Goal: Task Accomplishment & Management: Use online tool/utility

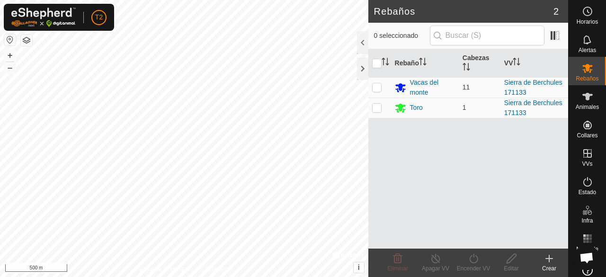
click at [244, 0] on html "T2 Horarios Alertas Rebaños Animales Collares VVs Estado Infra Mapa de Calor Ay…" at bounding box center [303, 138] width 606 height 277
click at [266, 0] on html "T2 Horarios Alertas Rebaños Animales Collares VVs Estado Infra Mapa de Calor Ay…" at bounding box center [303, 138] width 606 height 277
click at [258, 0] on html "T2 Horarios Alertas Rebaños Animales Collares VVs Estado Infra Mapa de Calor Ay…" at bounding box center [303, 138] width 606 height 277
click at [250, 0] on html "T2 Horarios Alertas Rebaños Animales Collares VVs Estado Infra Mapa de Calor Ay…" at bounding box center [303, 138] width 606 height 277
click at [201, 0] on html "T2 Horarios Alertas Rebaños Animales Collares VVs Estado Infra Mapa de Calor Ay…" at bounding box center [303, 138] width 606 height 277
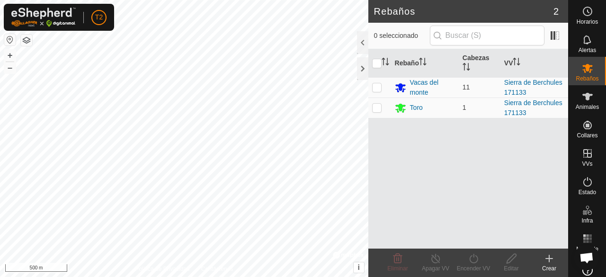
click at [241, 0] on html "T2 Horarios Alertas Rebaños Animales Collares VVs Estado Infra Mapa de Calor Ay…" at bounding box center [303, 138] width 606 height 277
click at [249, 0] on html "T2 Horarios Alertas Rebaños Animales Collares VVs Estado Infra Mapa de Calor Ay…" at bounding box center [303, 138] width 606 height 277
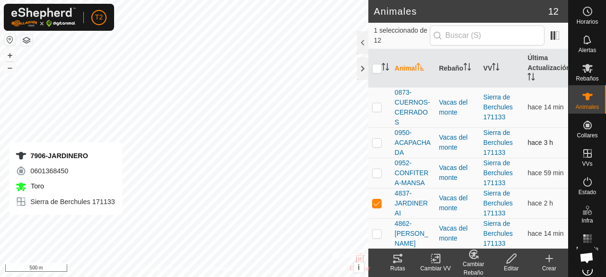
checkbox input "false"
checkbox input "true"
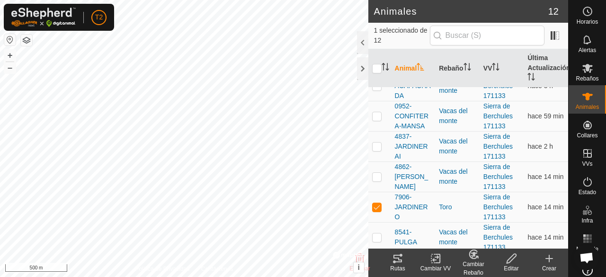
scroll to position [76, 0]
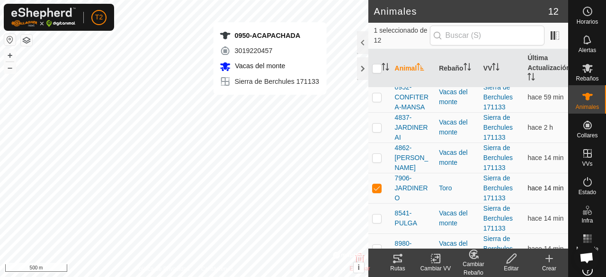
checkbox input "true"
checkbox input "false"
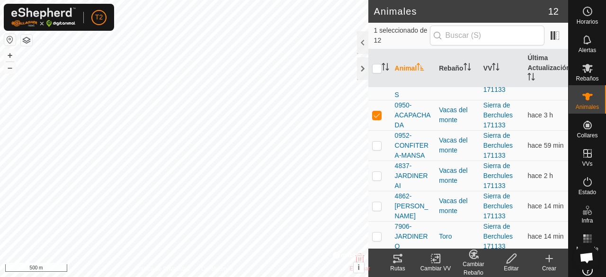
scroll to position [19, 0]
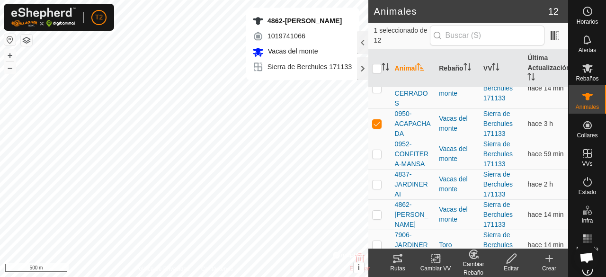
checkbox input "false"
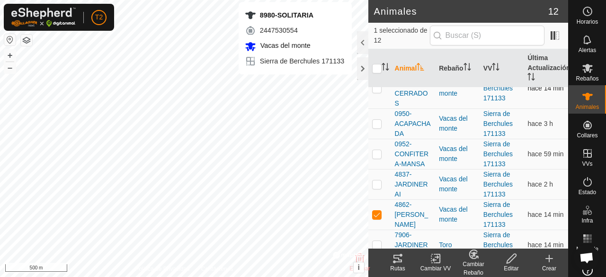
checkbox input "false"
checkbox input "true"
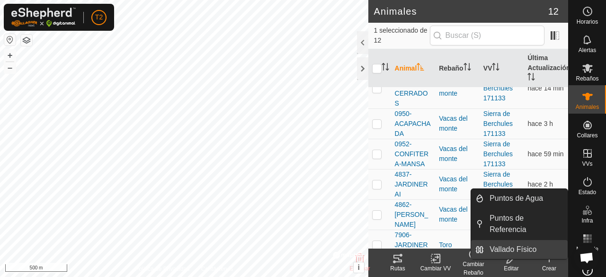
click at [566, 246] on link "Vallado Físico" at bounding box center [526, 249] width 84 height 19
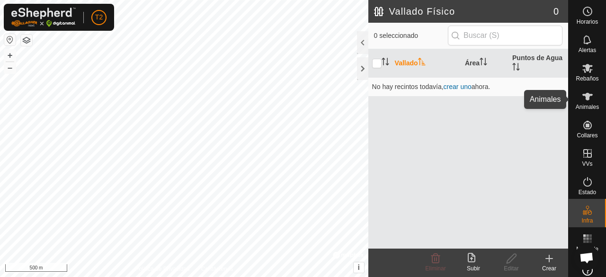
click at [587, 101] on icon at bounding box center [587, 96] width 11 height 11
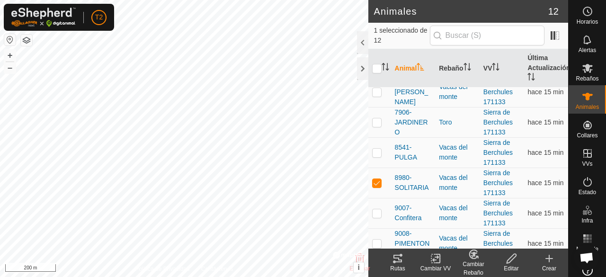
scroll to position [145, 0]
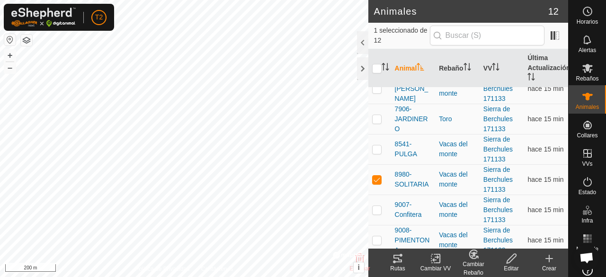
click at [399, 262] on icon at bounding box center [397, 259] width 9 height 8
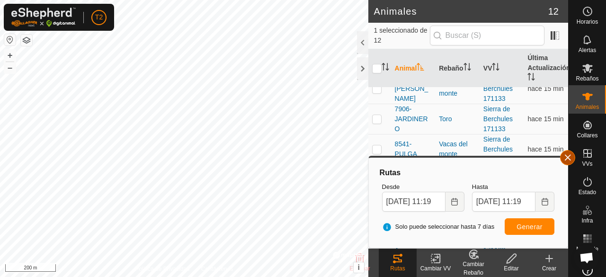
click at [568, 158] on button "button" at bounding box center [567, 157] width 15 height 15
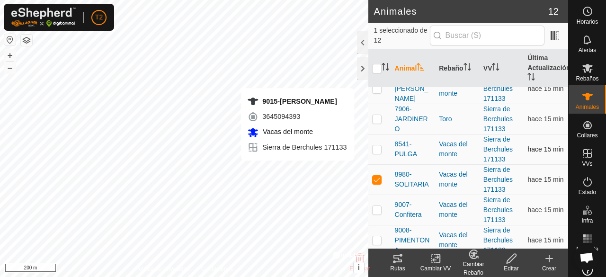
checkbox input "false"
checkbox input "true"
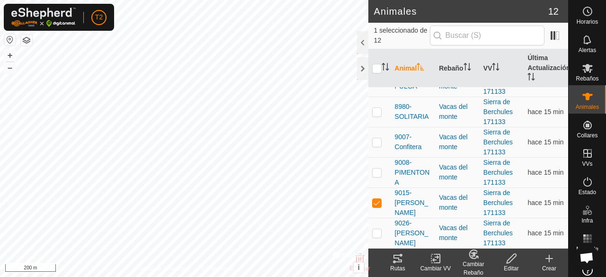
scroll to position [220, 0]
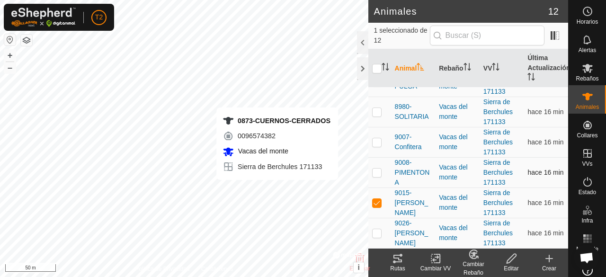
checkbox input "true"
checkbox input "false"
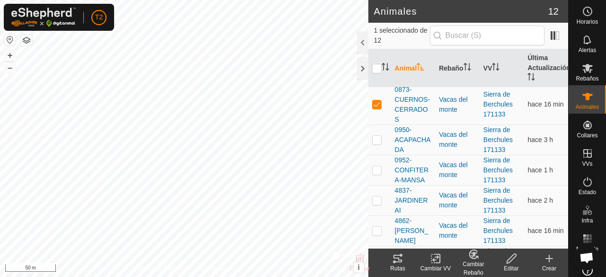
scroll to position [0, 0]
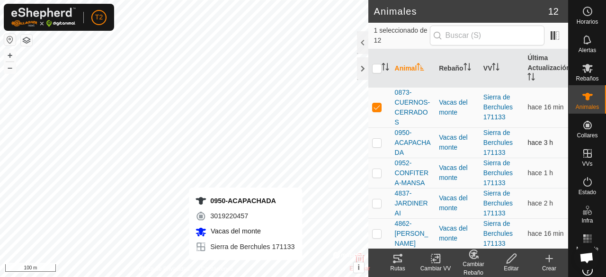
checkbox input "false"
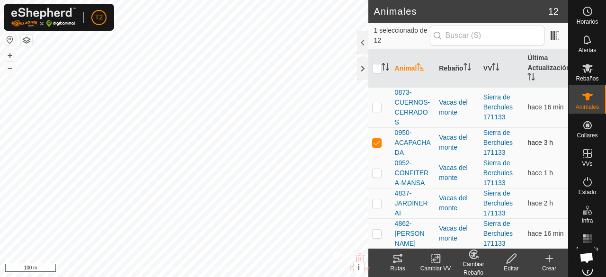
checkbox input "false"
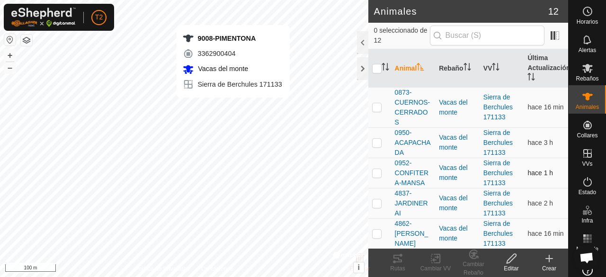
checkbox input "true"
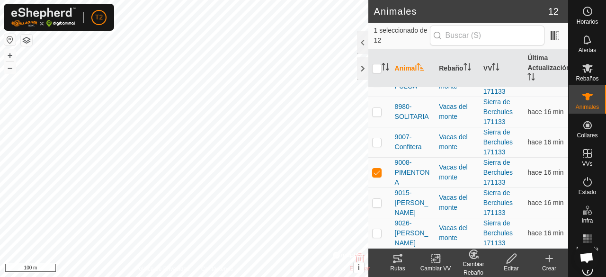
scroll to position [220, 0]
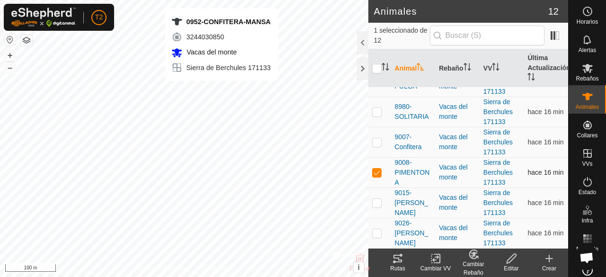
checkbox input "true"
checkbox input "false"
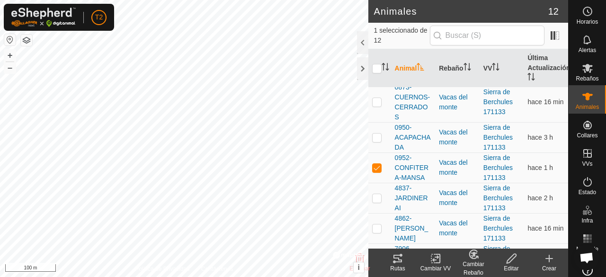
scroll to position [0, 0]
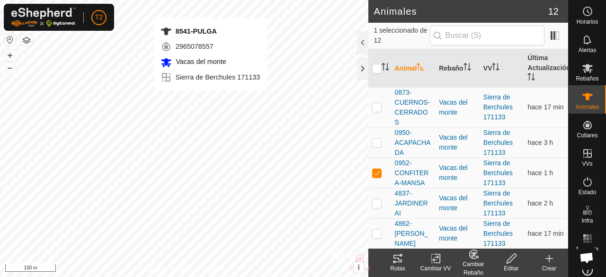
checkbox input "false"
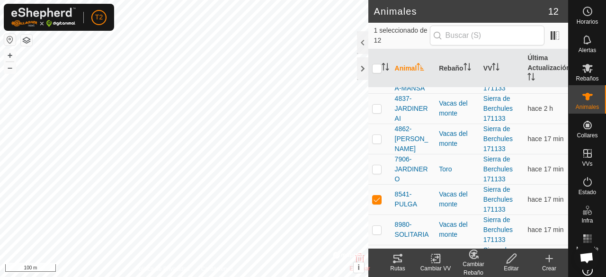
scroll to position [114, 0]
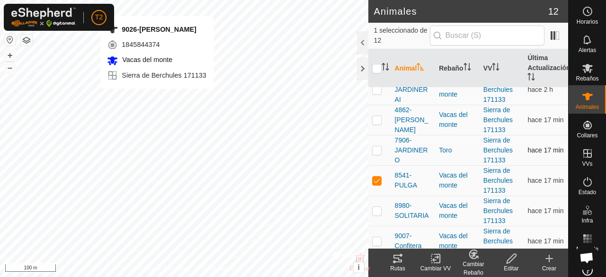
checkbox input "false"
checkbox input "true"
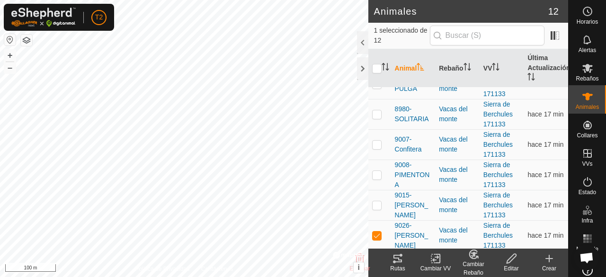
scroll to position [220, 0]
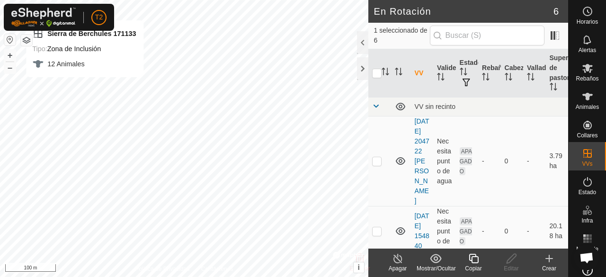
checkbox input "false"
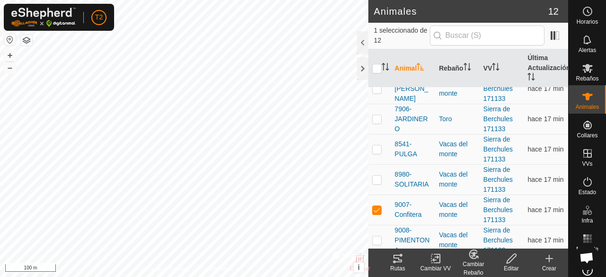
scroll to position [220, 0]
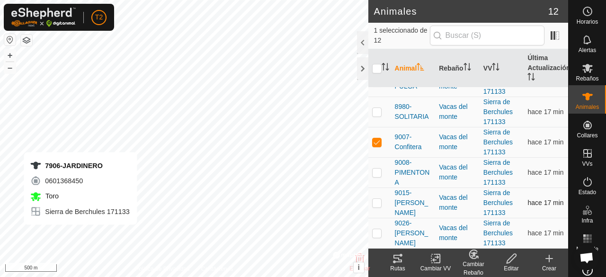
checkbox input "true"
checkbox input "false"
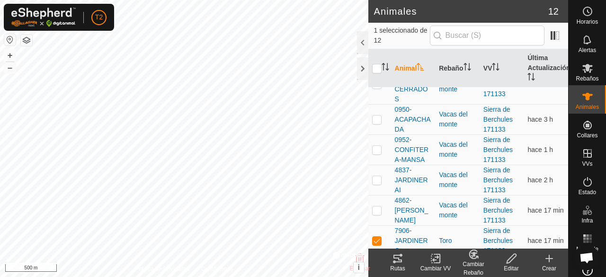
scroll to position [18, 0]
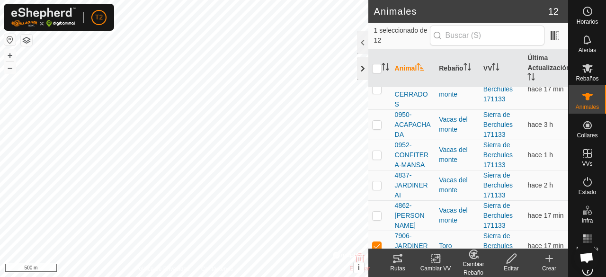
click at [363, 67] on div at bounding box center [362, 68] width 11 height 23
